Goal: Information Seeking & Learning: Find specific fact

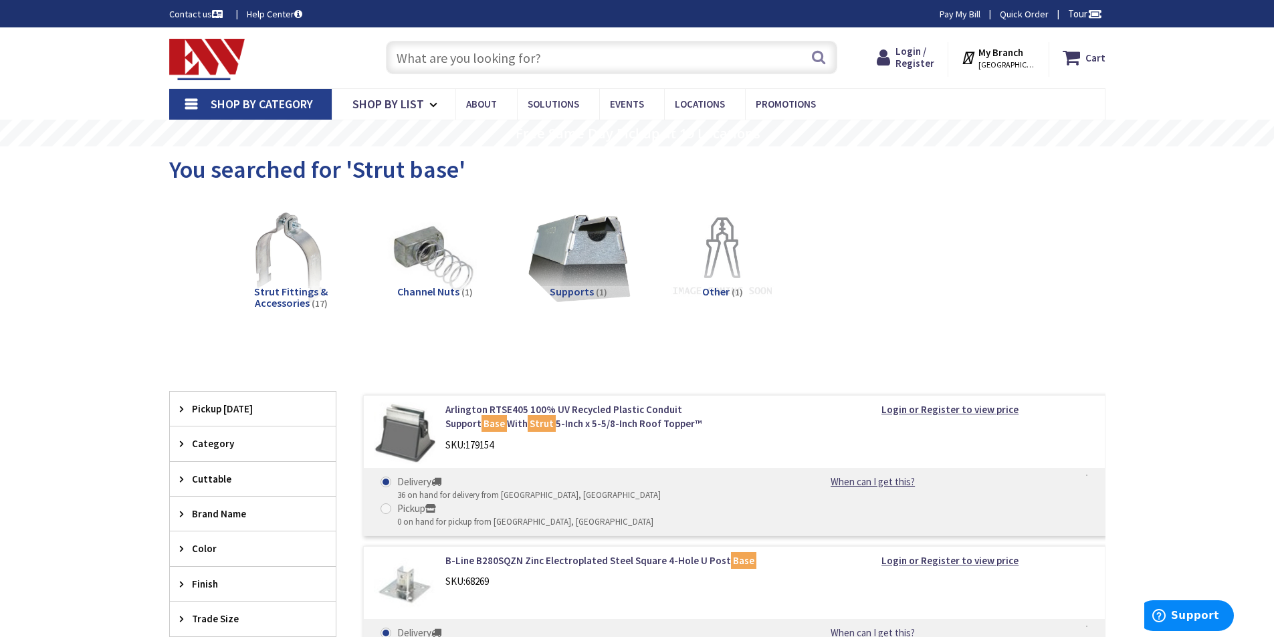
paste input "GENERAC 7290"
type input "GENERAC 7290"
click at [818, 51] on button "Search" at bounding box center [818, 57] width 17 height 30
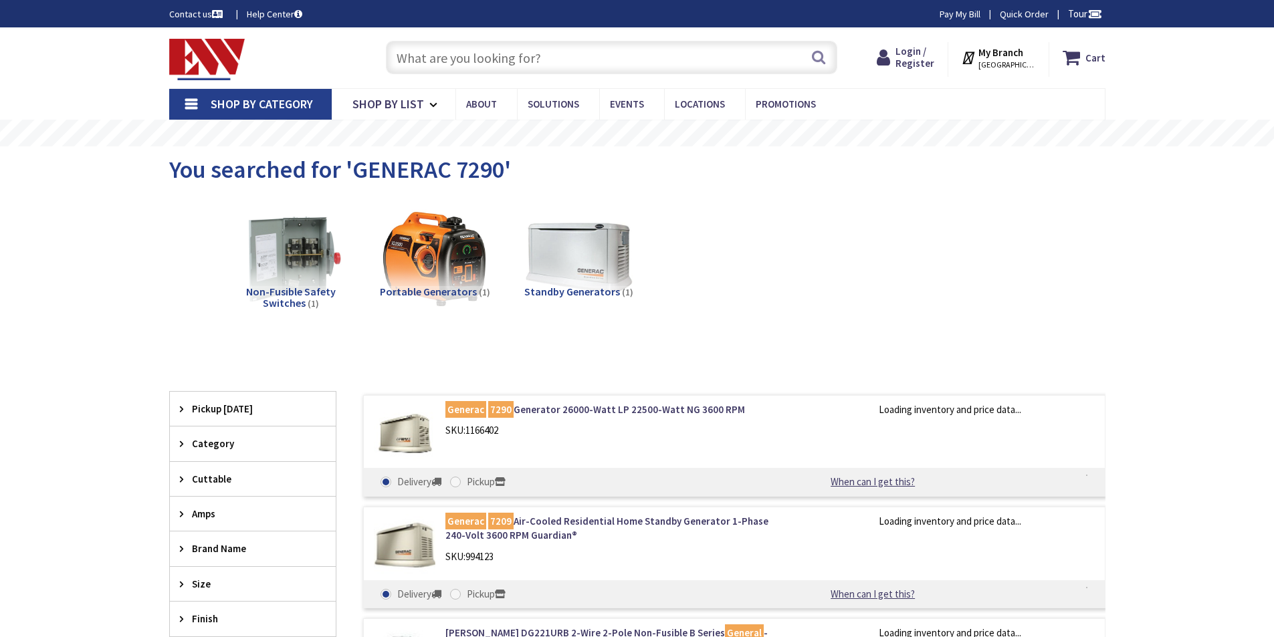
type input "[PERSON_NAME][GEOGRAPHIC_DATA], [PERSON_NAME][GEOGRAPHIC_DATA], [GEOGRAPHIC_DAT…"
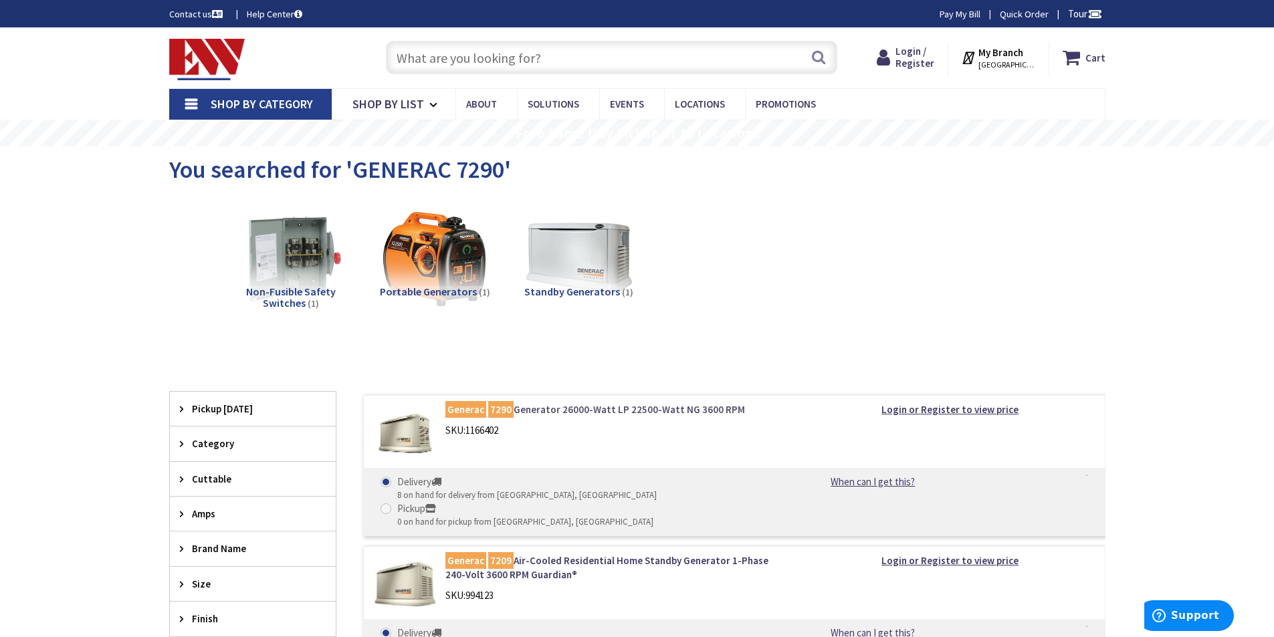
click at [632, 411] on link "Generac 7290 Generator 26000-Watt LP 22500-Watt NG 3600 RPM" at bounding box center [616, 410] width 340 height 14
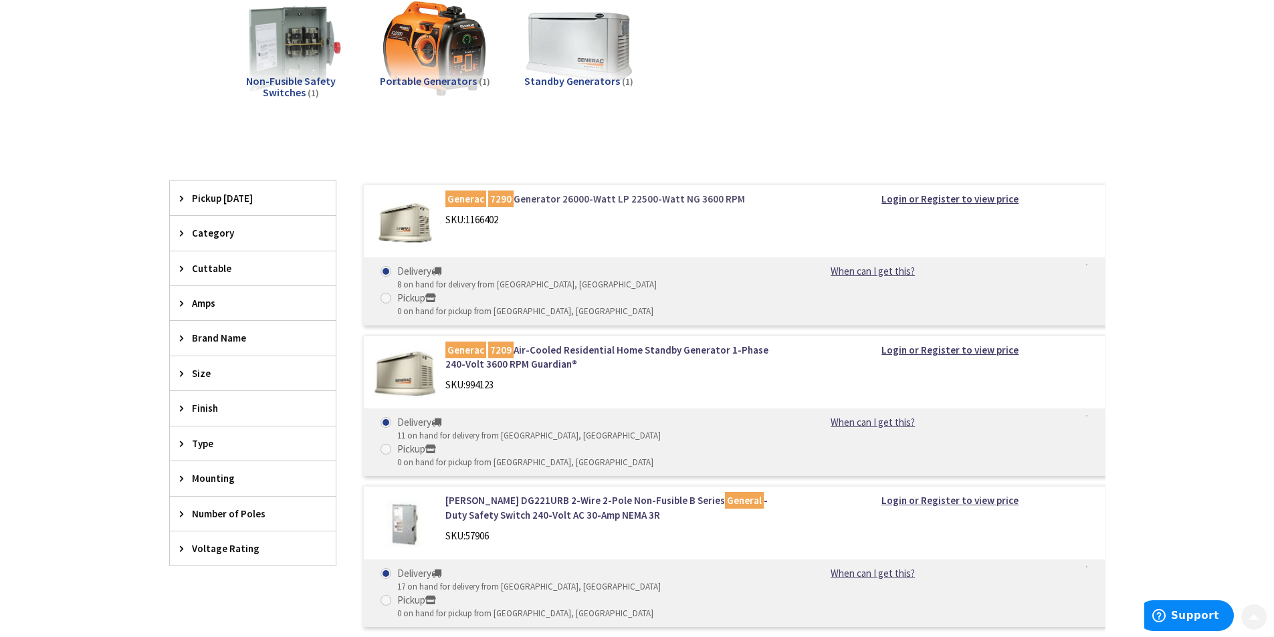
scroll to position [223, 0]
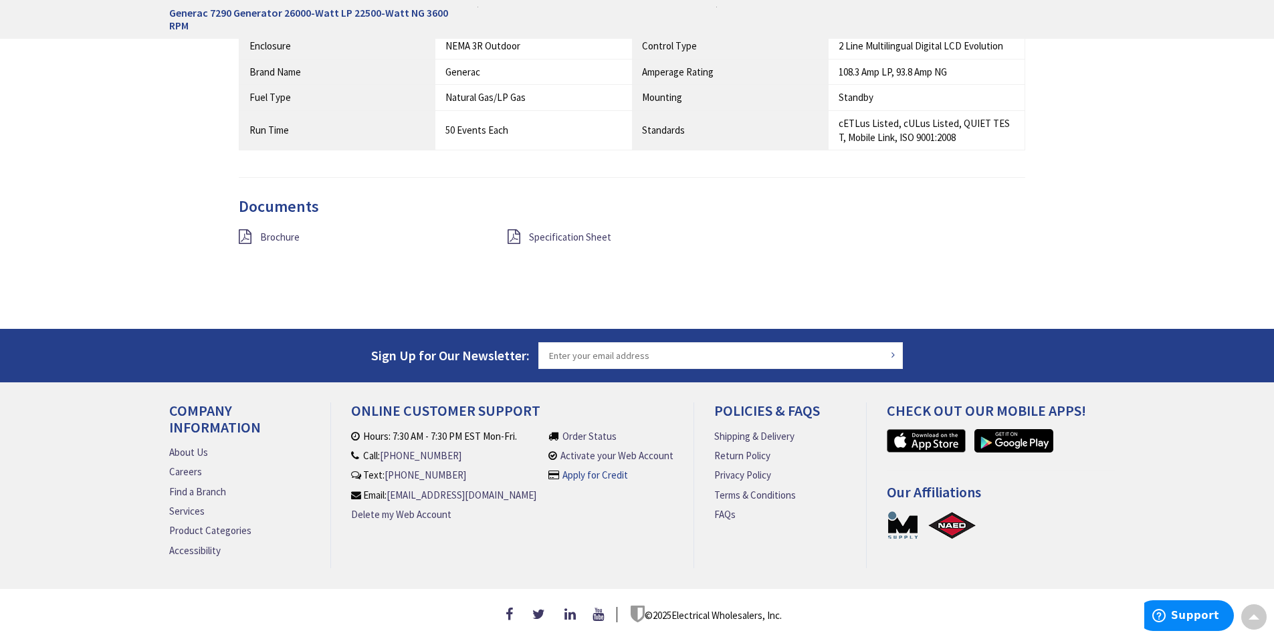
scroll to position [748, 0]
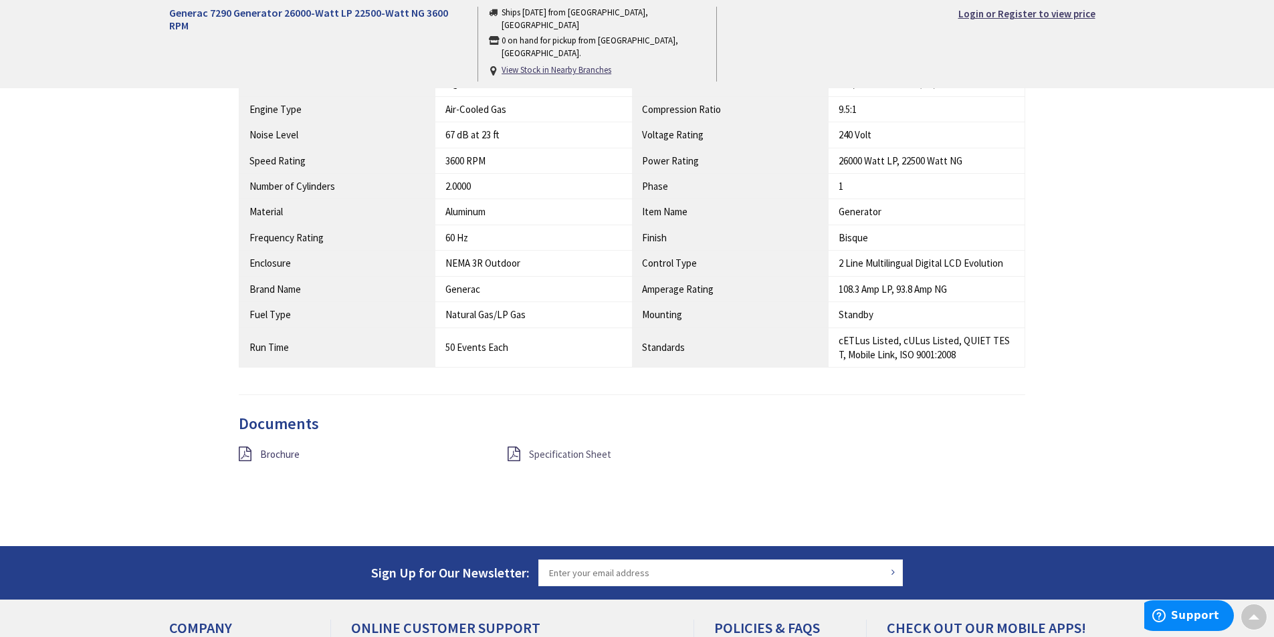
click at [564, 455] on span "Specification Sheet" at bounding box center [570, 454] width 82 height 13
click at [262, 454] on span "Brochure" at bounding box center [279, 454] width 39 height 13
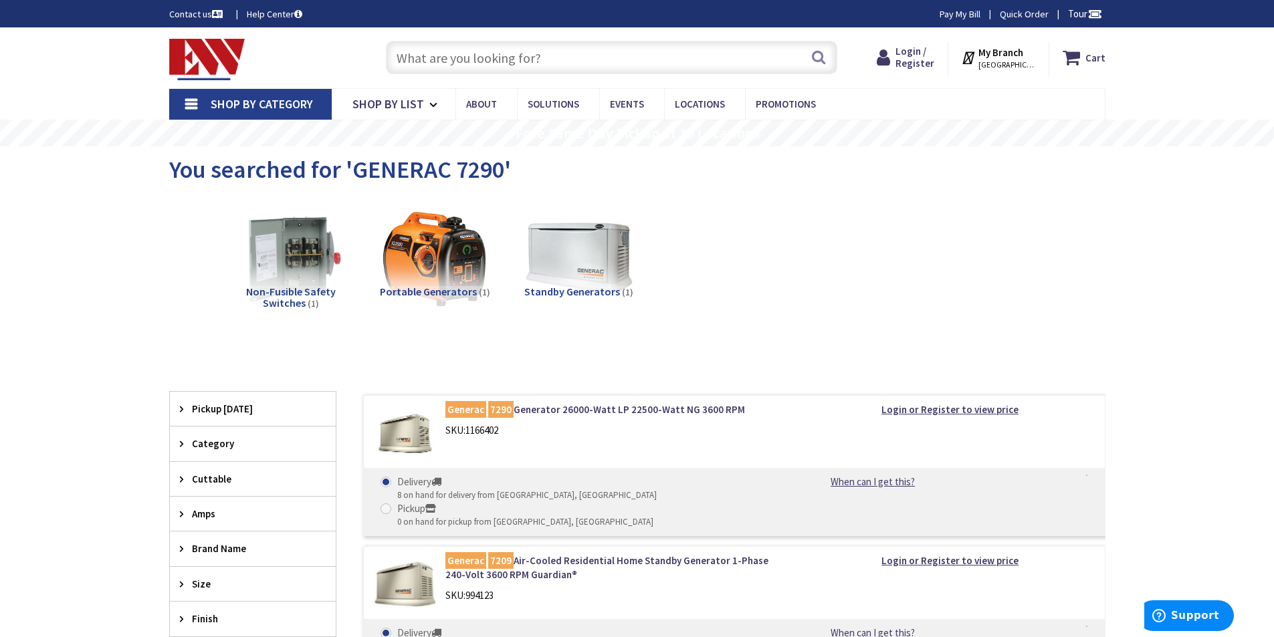
paste input "GENERAC G0099520"
type input "GENERAC G0099520"
click at [817, 60] on button "Search" at bounding box center [818, 57] width 17 height 30
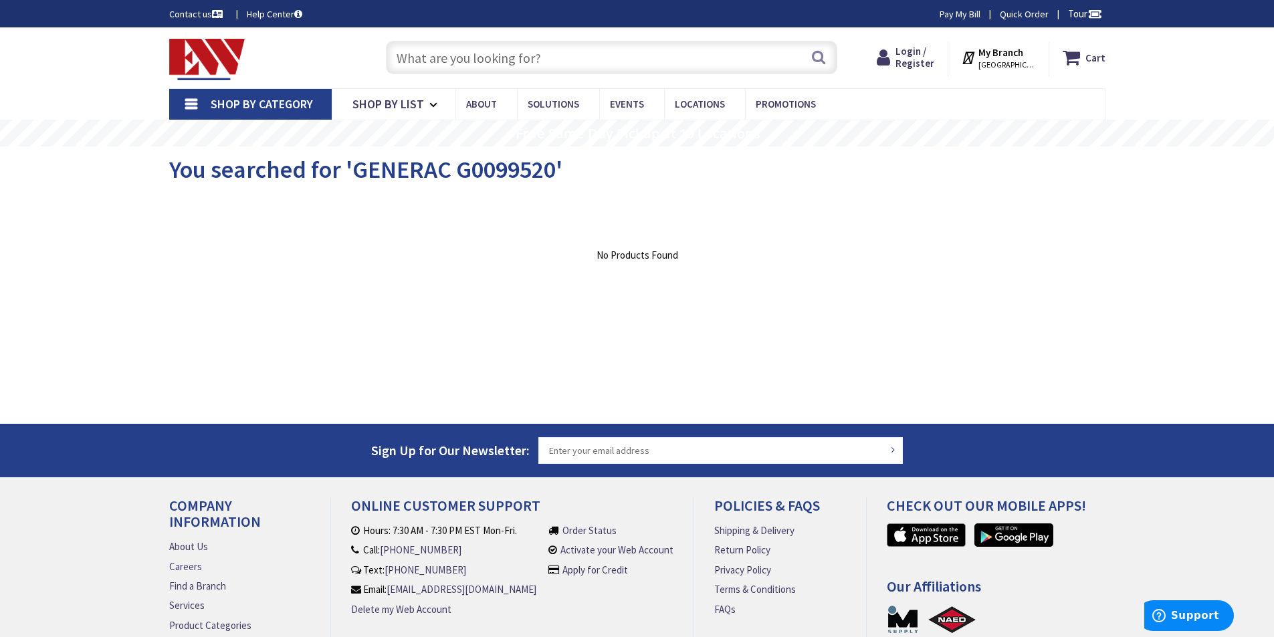
click at [470, 58] on input "text" at bounding box center [612, 57] width 452 height 33
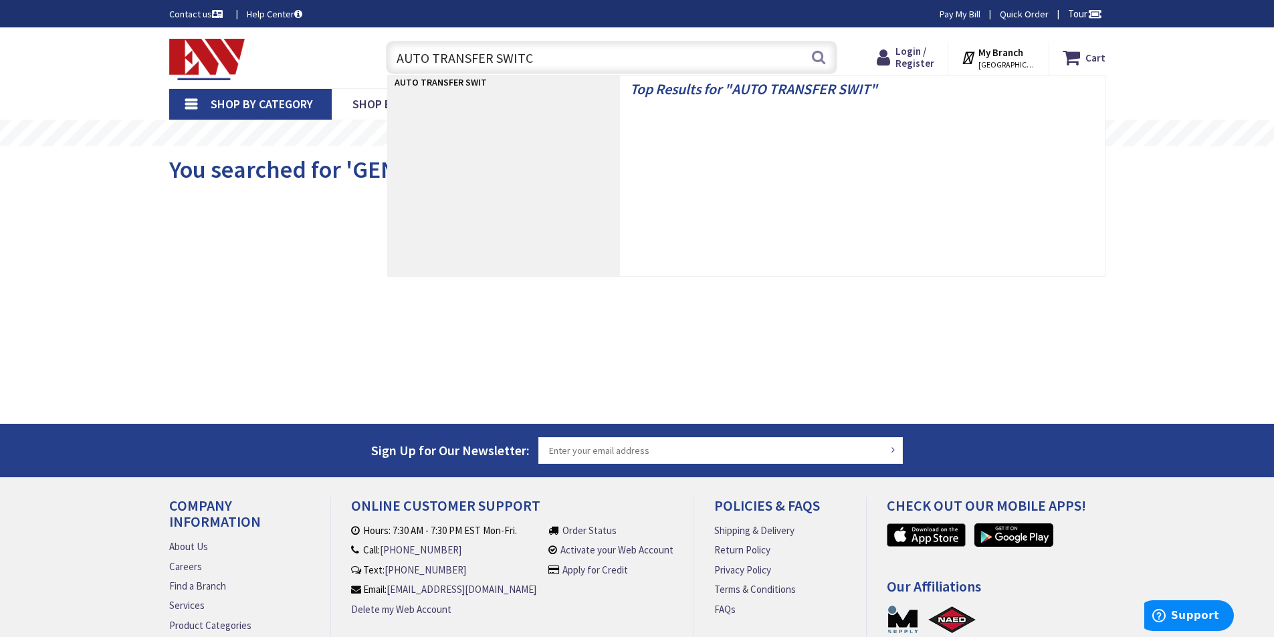
type input "AUTO TRANSFER SWITCH"
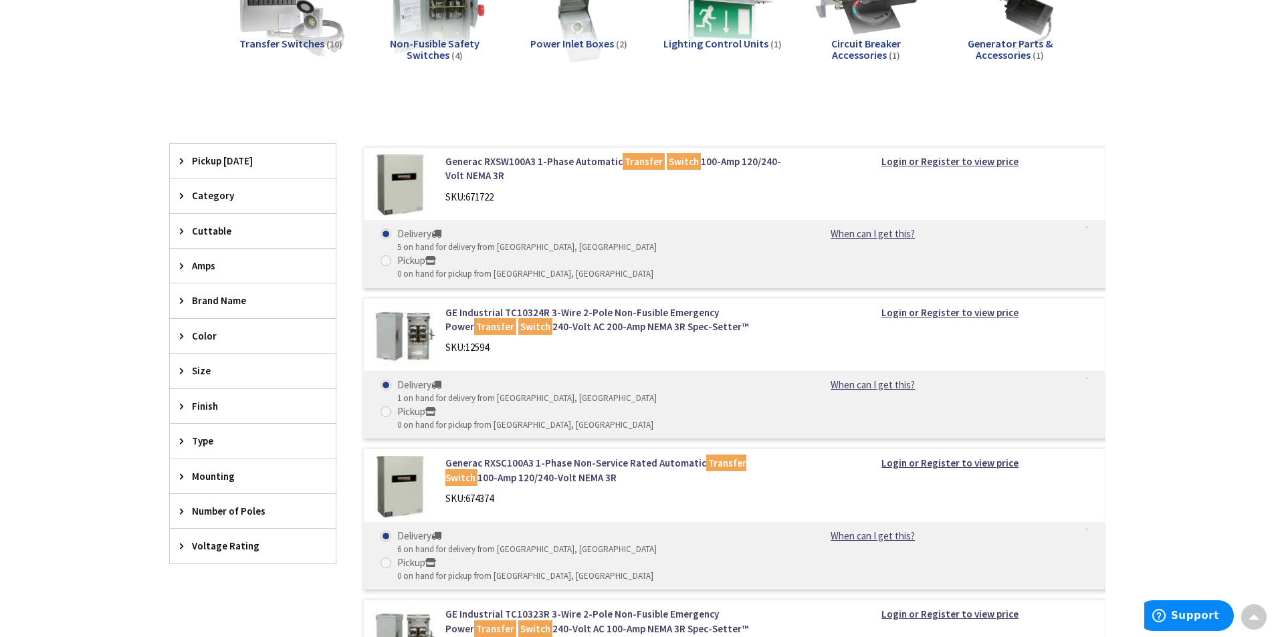
scroll to position [223, 0]
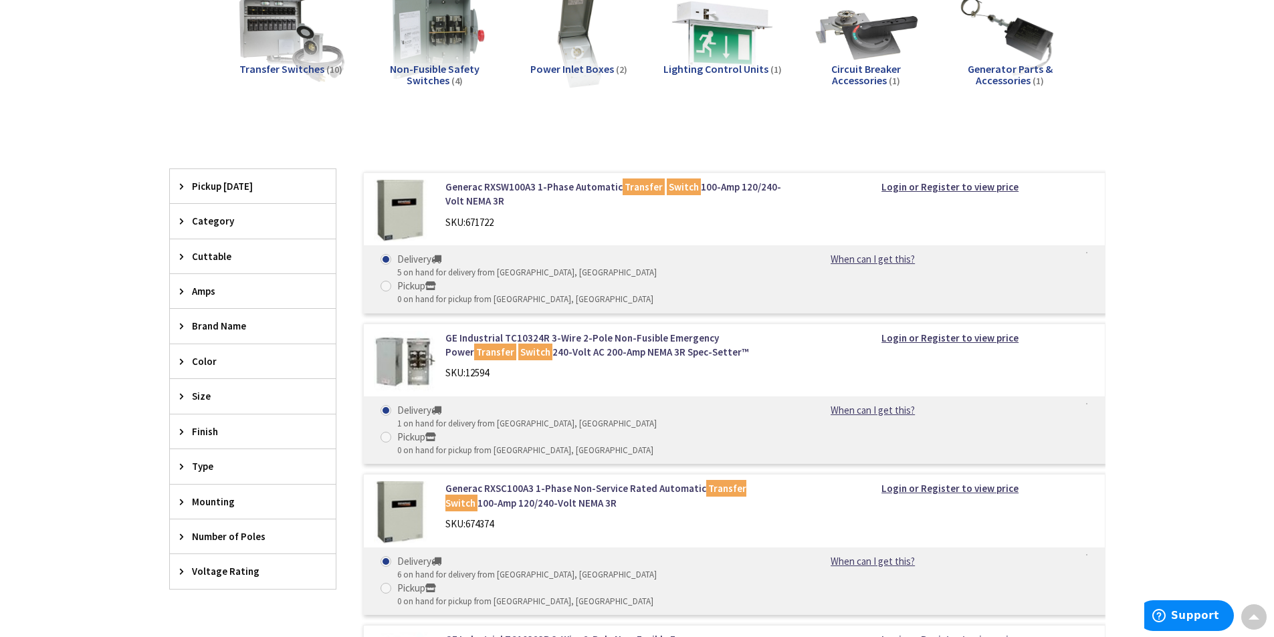
click at [204, 322] on span "Brand Name" at bounding box center [246, 326] width 109 height 14
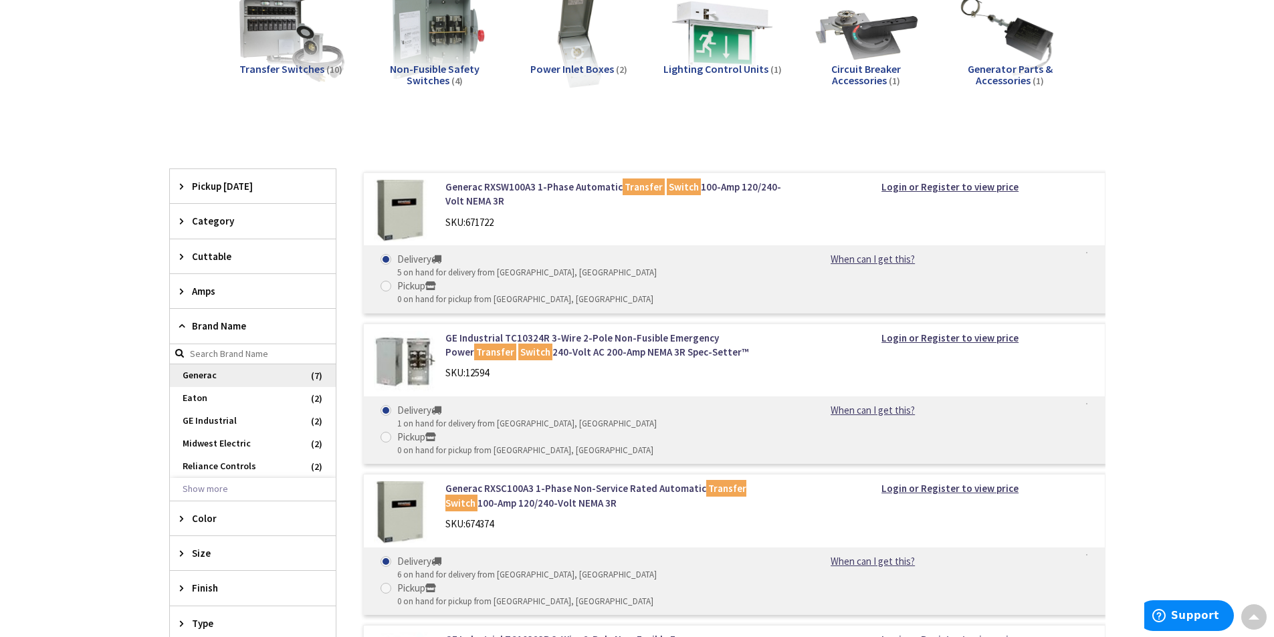
click at [205, 378] on span "Generac" at bounding box center [253, 376] width 166 height 23
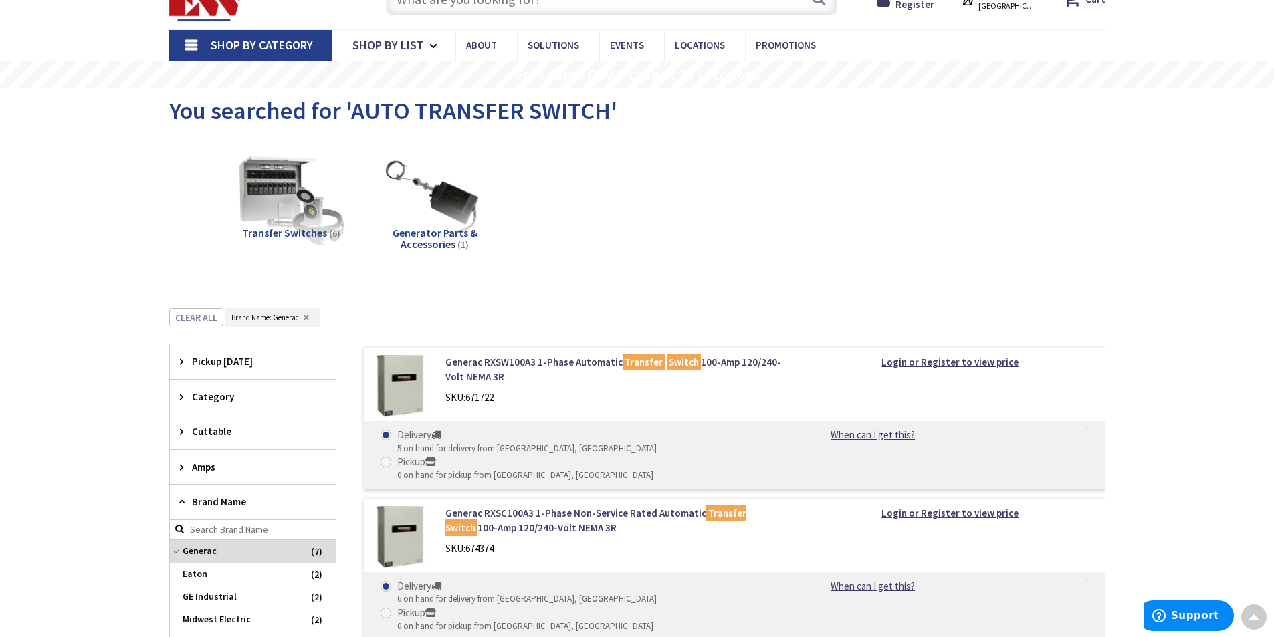
scroll to position [0, 0]
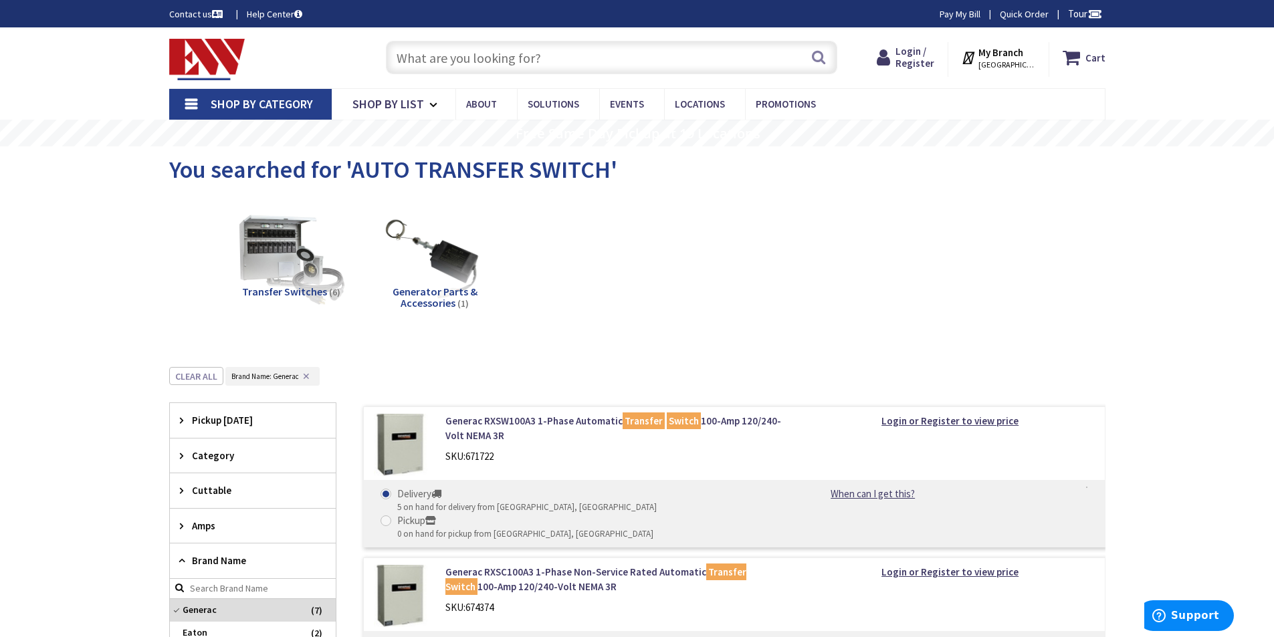
click at [507, 55] on input "text" at bounding box center [612, 57] width 452 height 33
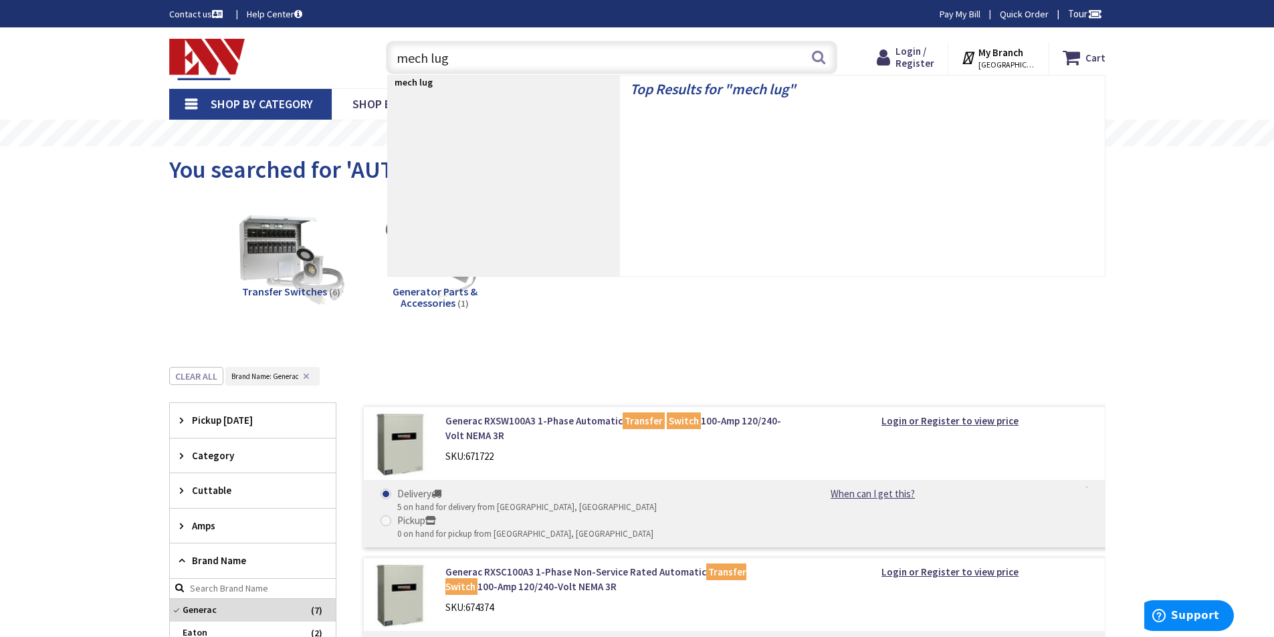
type input "mech lugs"
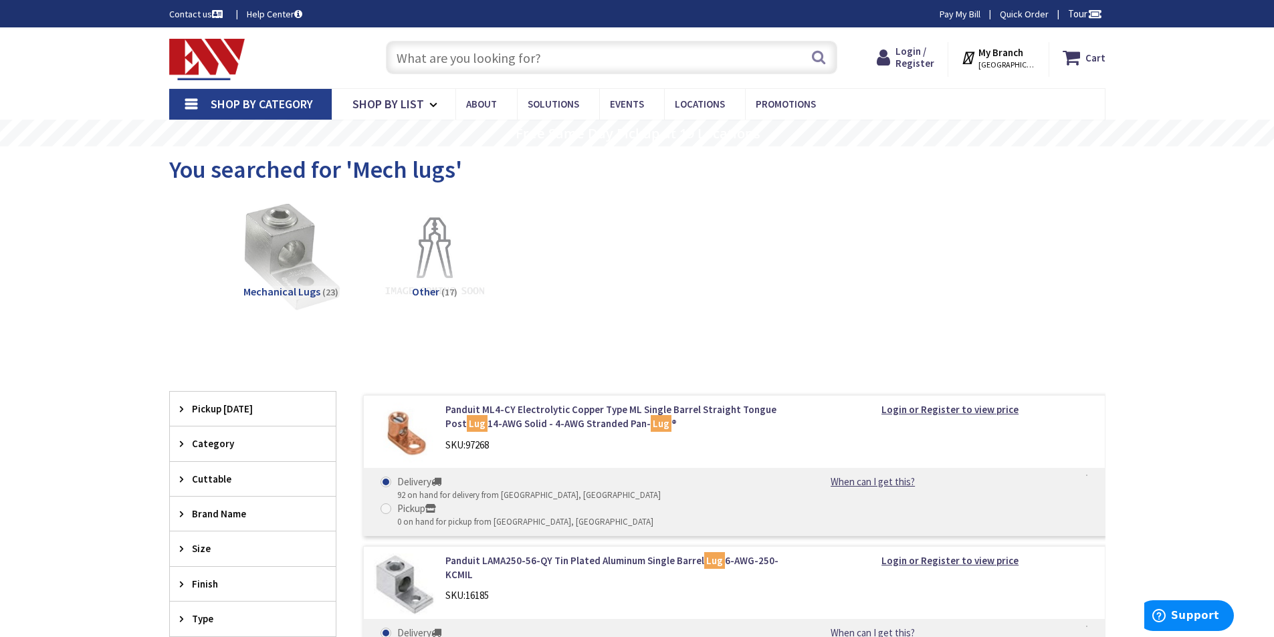
click at [289, 240] on img at bounding box center [290, 257] width 121 height 121
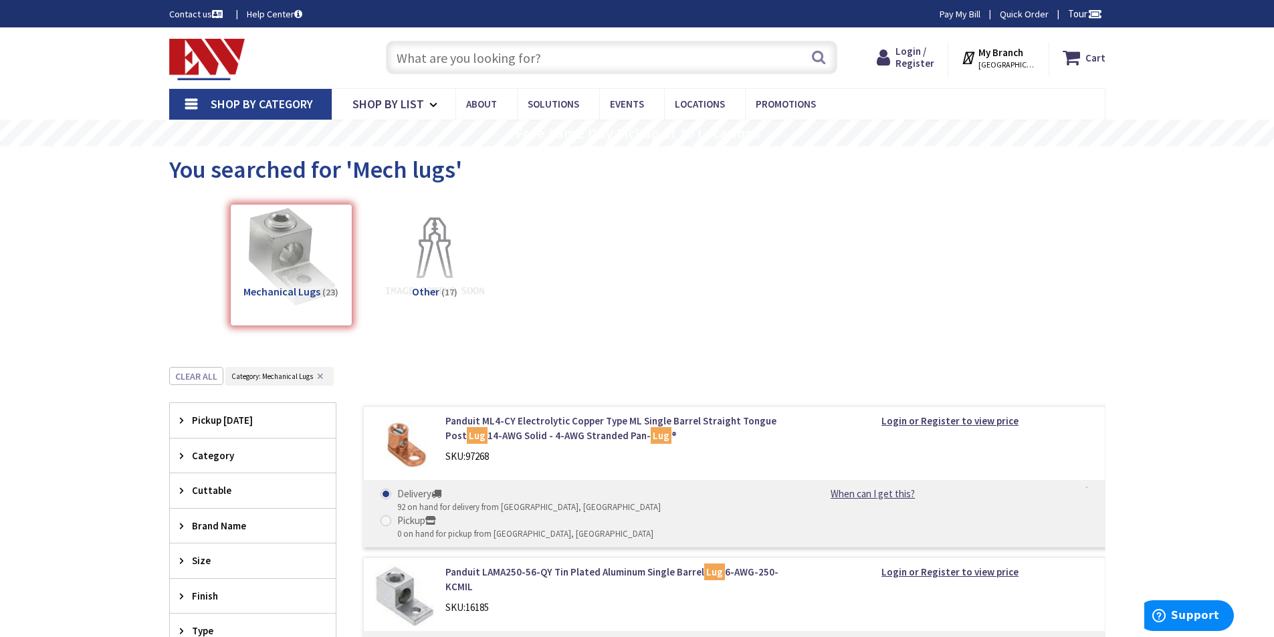
click at [544, 60] on input "text" at bounding box center [612, 57] width 452 height 33
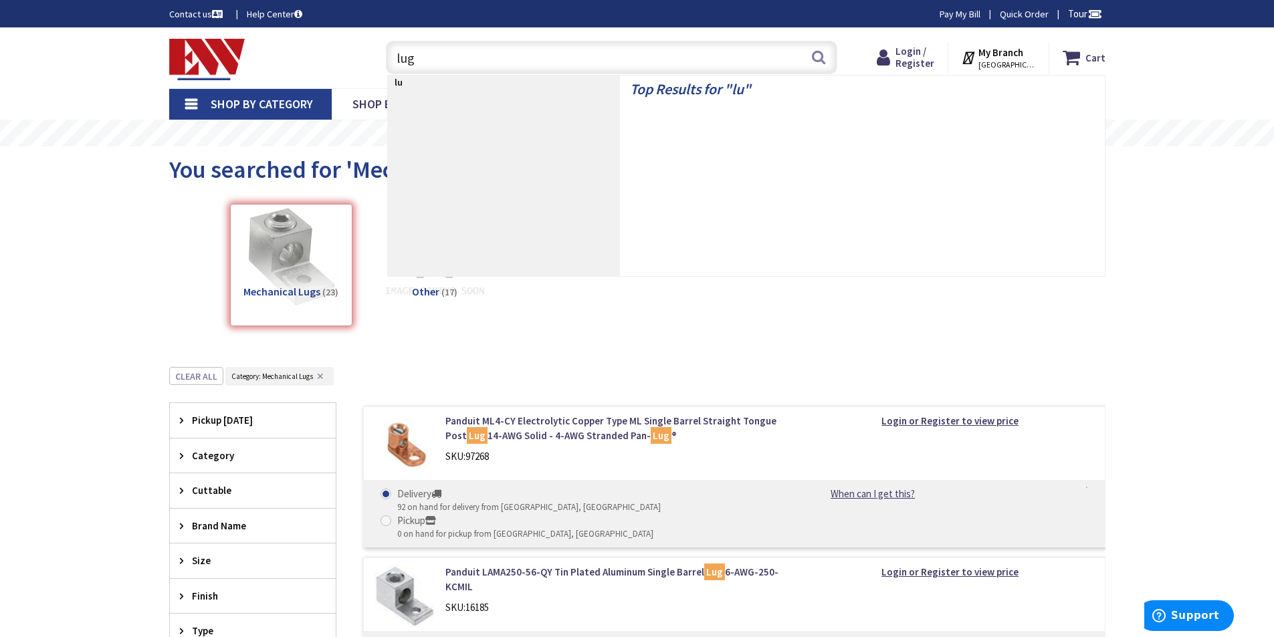
type input "lugs"
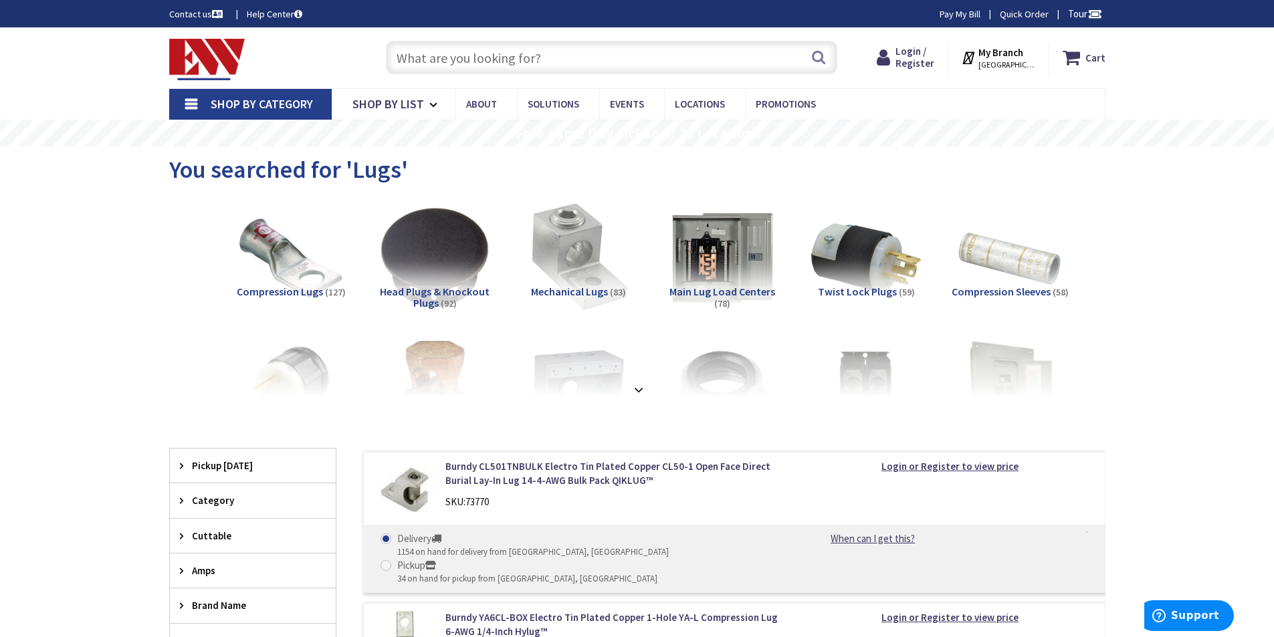
click at [599, 243] on img at bounding box center [578, 257] width 121 height 121
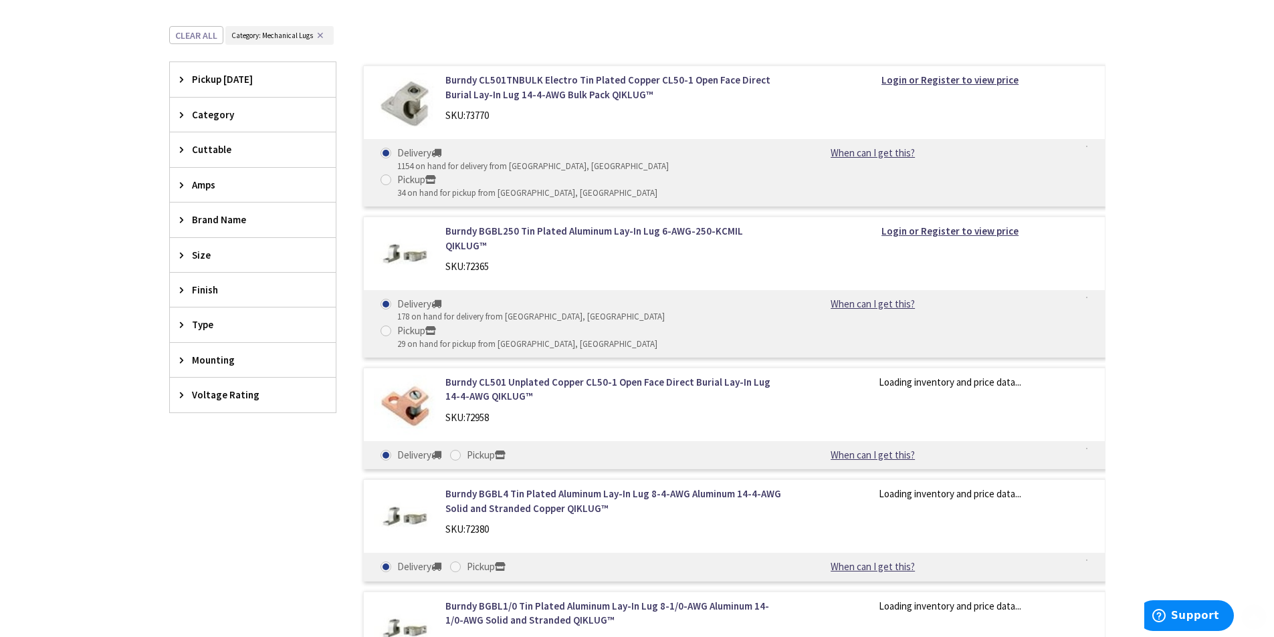
scroll to position [424, 0]
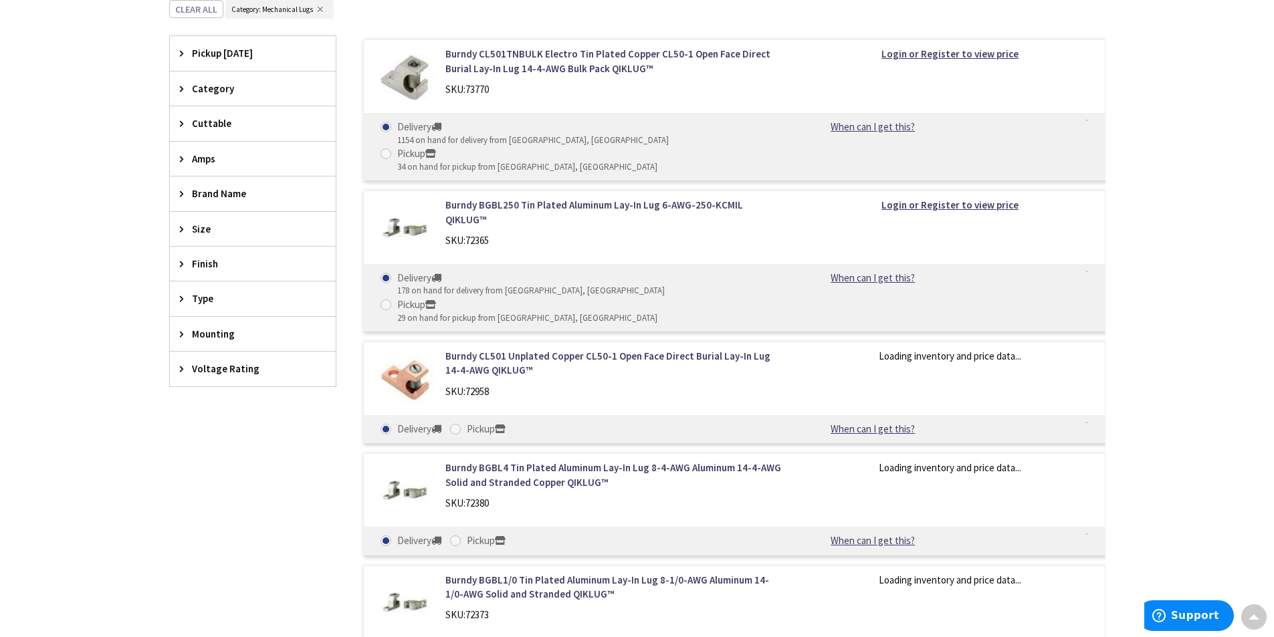
click at [213, 223] on span "Size" at bounding box center [246, 229] width 109 height 14
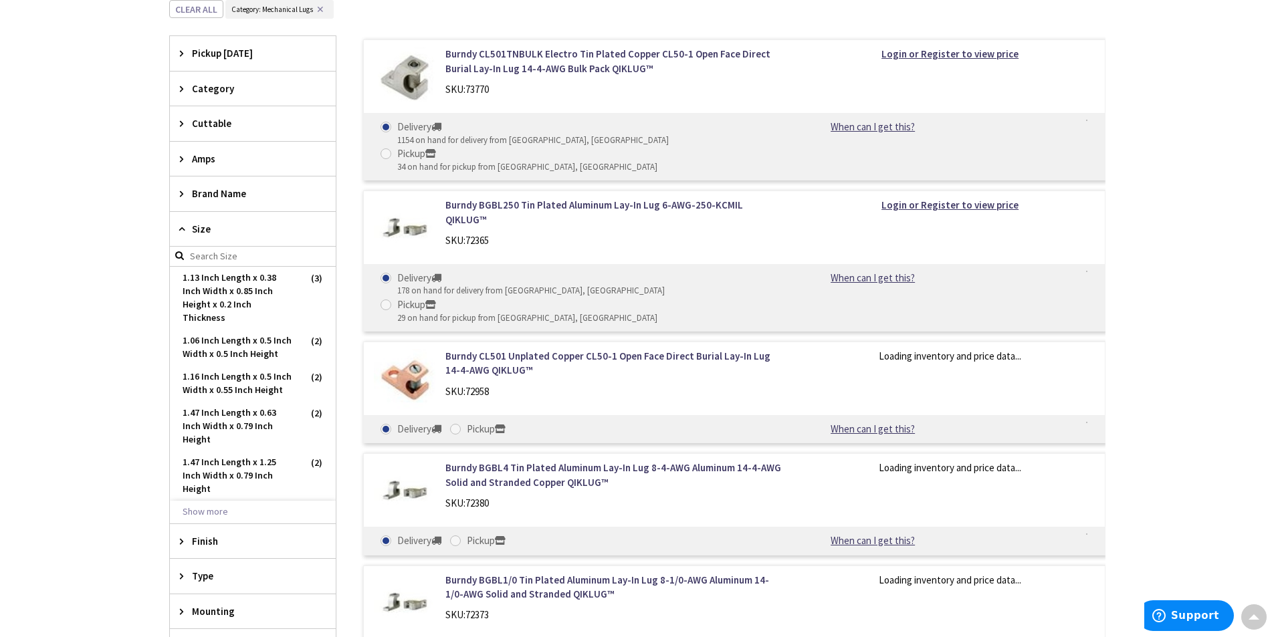
click at [213, 224] on span "Size" at bounding box center [246, 229] width 109 height 14
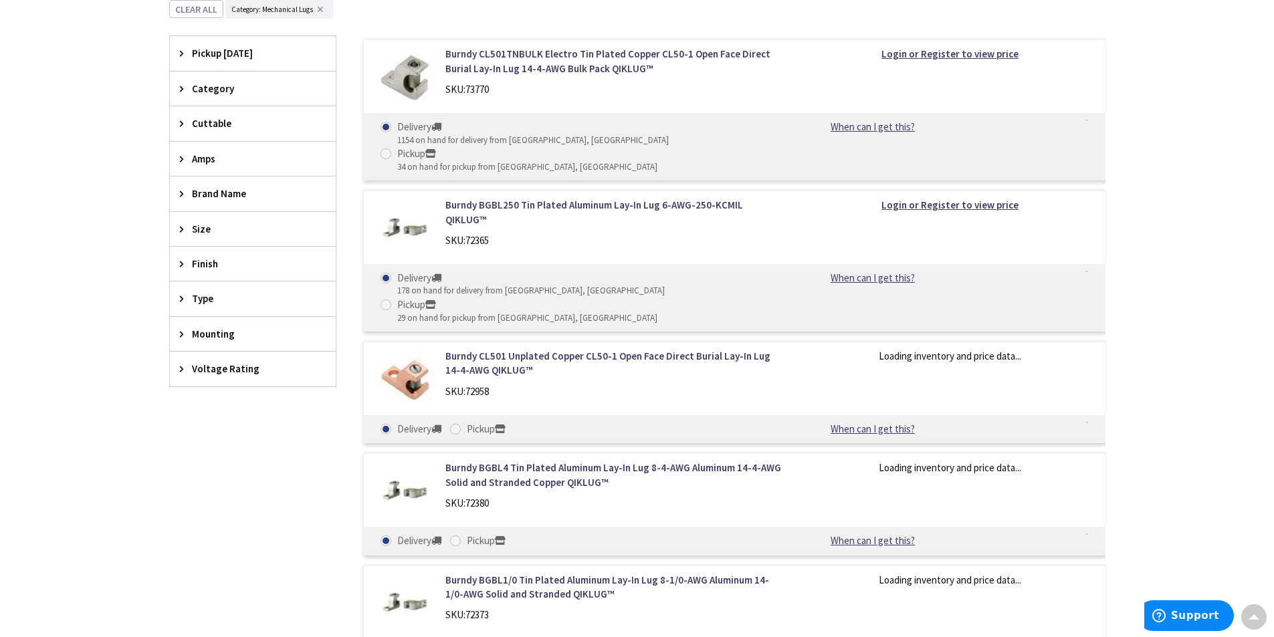
click at [210, 361] on div "Voltage Rating" at bounding box center [253, 369] width 166 height 34
click at [210, 361] on div "Voltage Rating" at bounding box center [253, 369] width 166 height 35
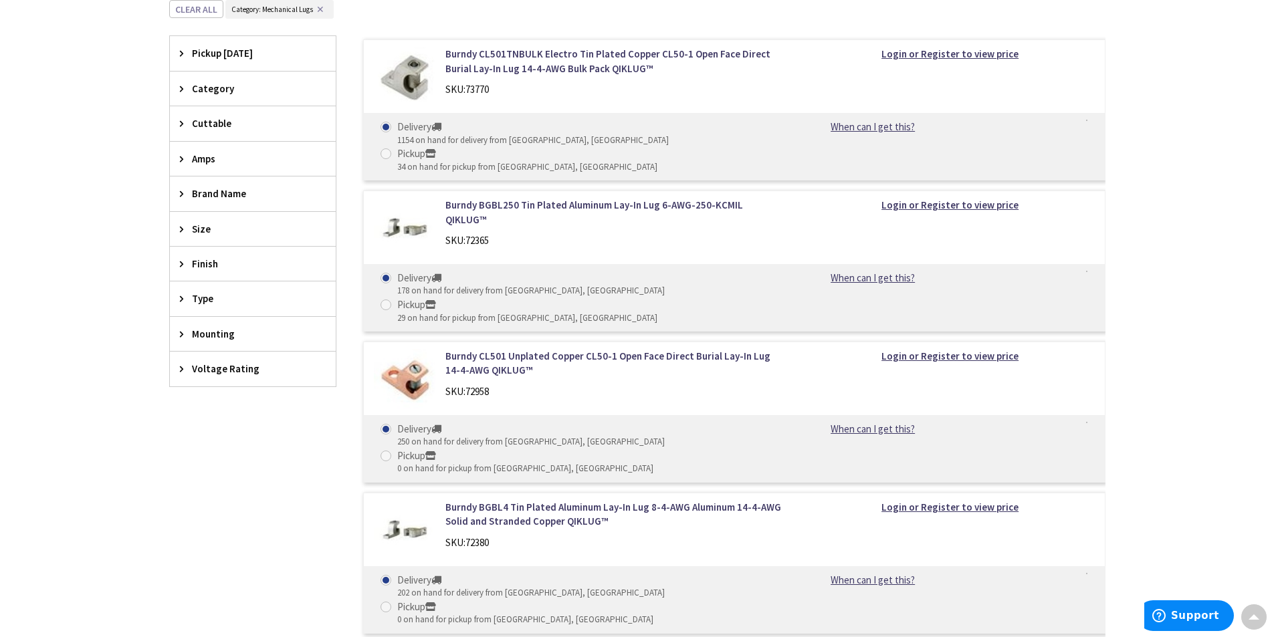
click at [204, 326] on div "Mounting" at bounding box center [253, 334] width 166 height 34
click at [211, 302] on span "Type" at bounding box center [246, 299] width 109 height 14
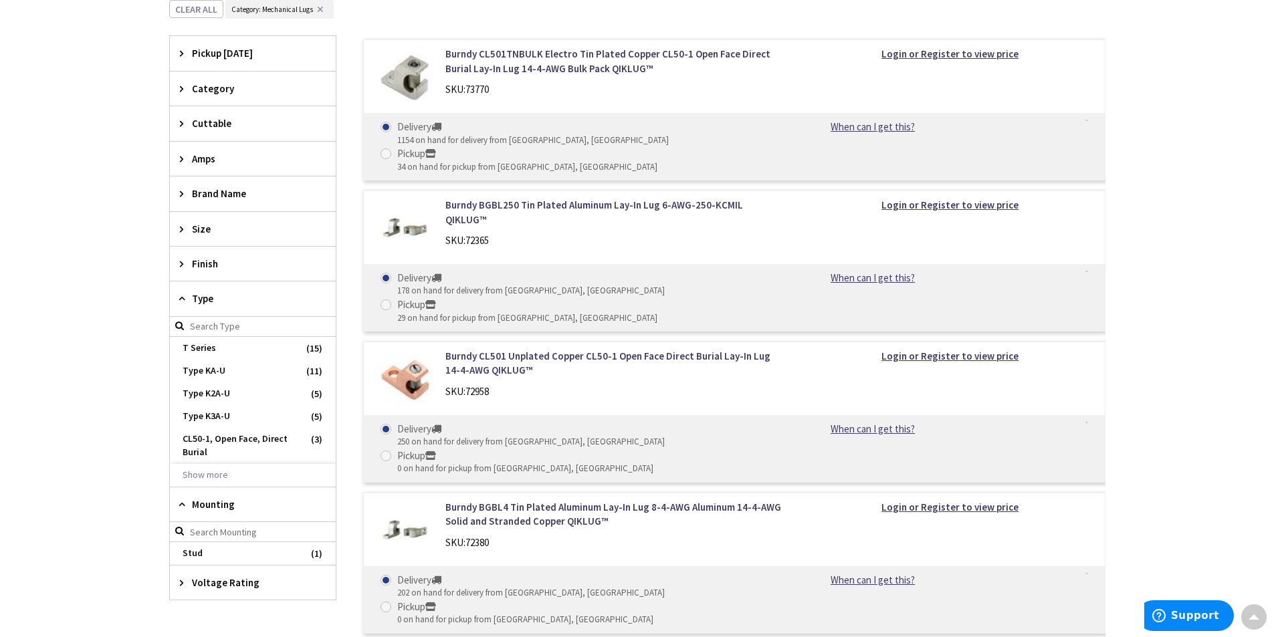
click at [234, 223] on span "Size" at bounding box center [246, 229] width 109 height 14
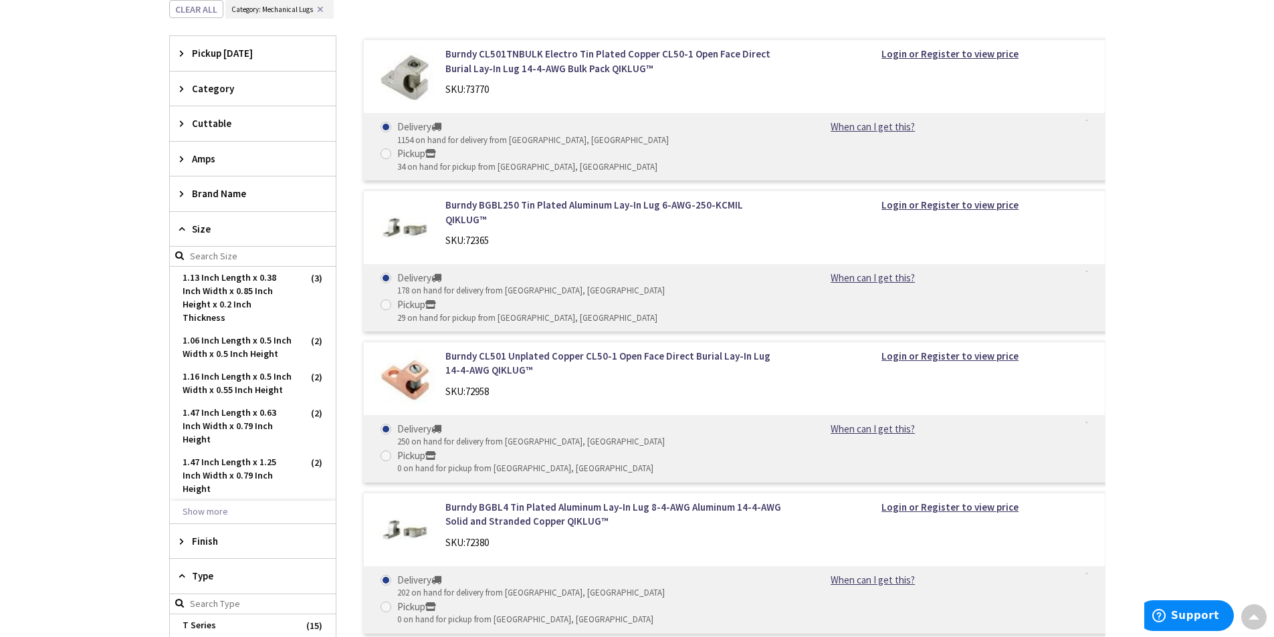
click at [234, 223] on span "Size" at bounding box center [246, 229] width 109 height 14
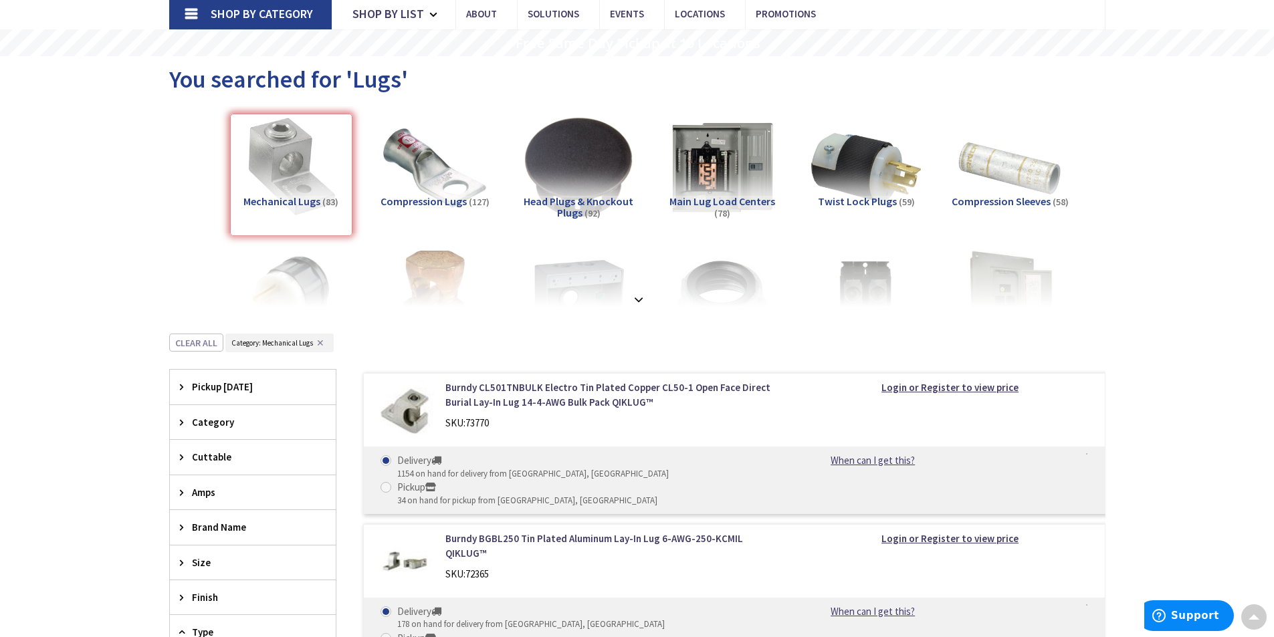
scroll to position [0, 0]
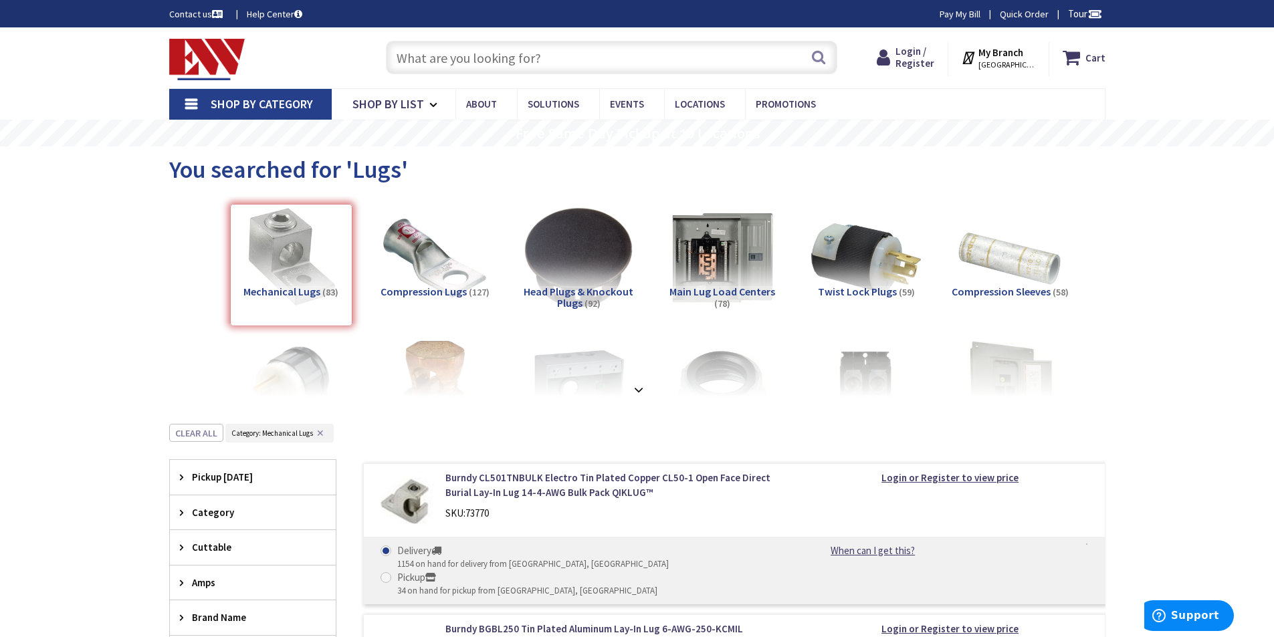
click at [443, 62] on input "text" at bounding box center [612, 57] width 452 height 33
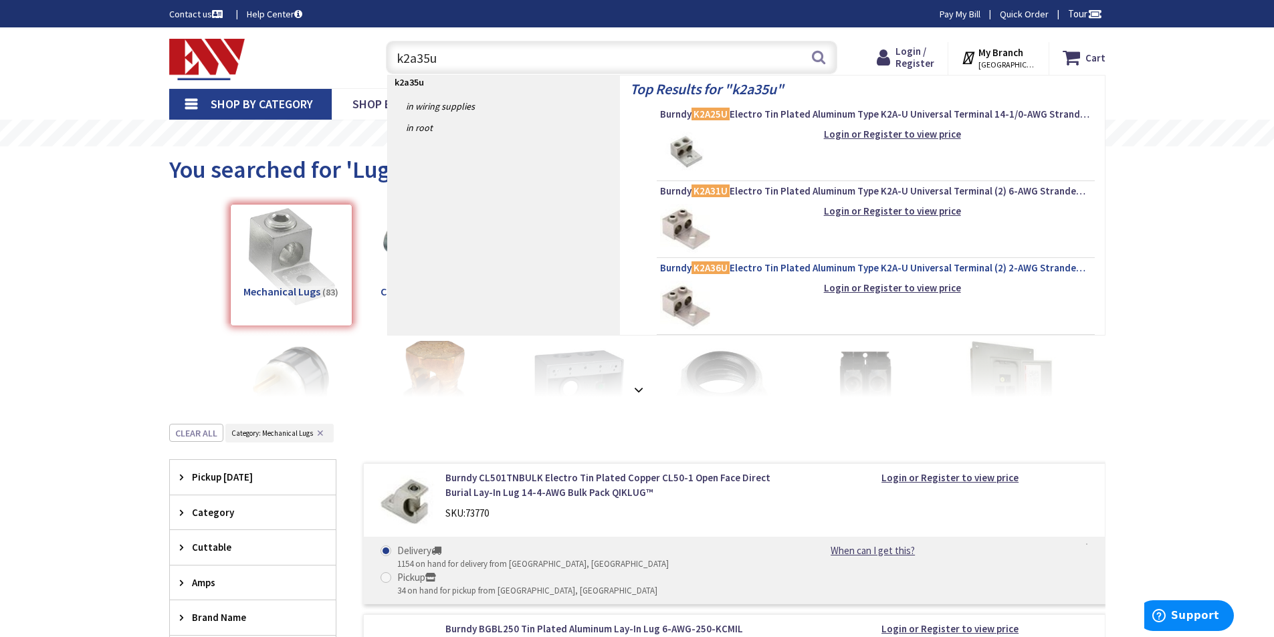
type input "k2a35u"
click at [825, 268] on span "Burndy K2A36U Electro Tin Plated Aluminum Type K2A-U Universal Terminal (2) 2-A…" at bounding box center [875, 268] width 431 height 13
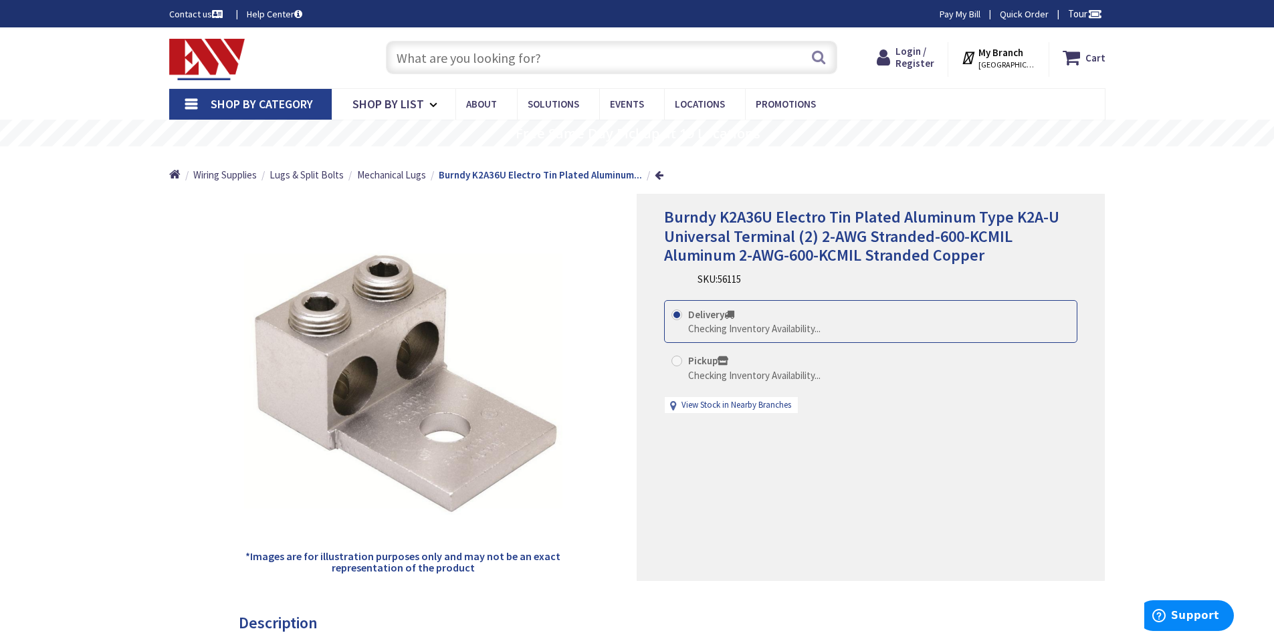
drag, startPoint x: 696, startPoint y: 281, endPoint x: 750, endPoint y: 284, distance: 53.6
click at [753, 286] on div "Burndy K2A36U Electro Tin Plated Aluminum Type K2A-U Universal Terminal (2) 2-A…" at bounding box center [870, 247] width 413 height 79
copy div "SKU: 56115"
